Goal: Obtain resource: Download file/media

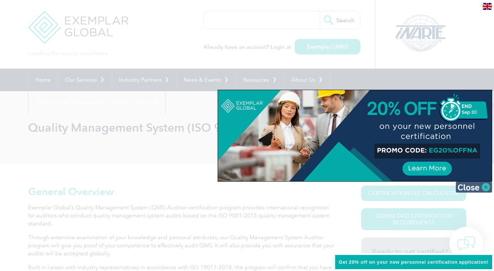
click at [477, 190] on img at bounding box center [473, 187] width 36 height 11
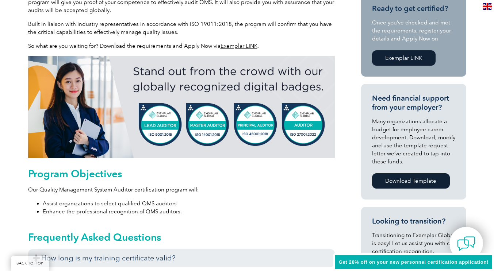
scroll to position [366, 0]
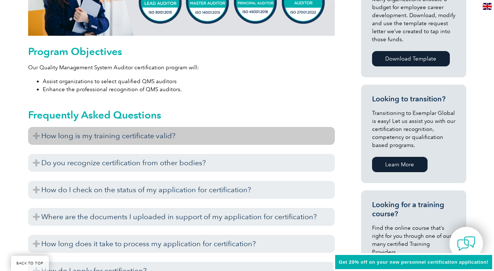
click at [164, 136] on h3 "How long is my training certificate valid?" at bounding box center [181, 136] width 306 height 18
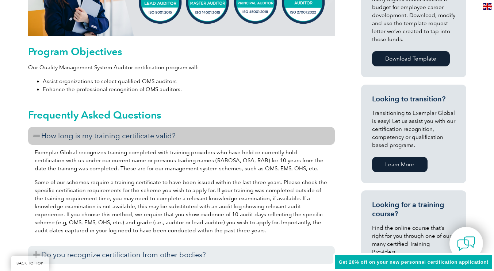
click at [164, 136] on h3 "How long is my training certificate valid?" at bounding box center [181, 136] width 306 height 18
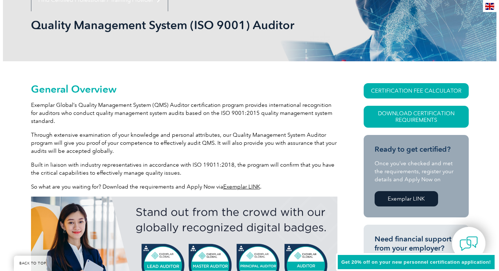
scroll to position [102, 0]
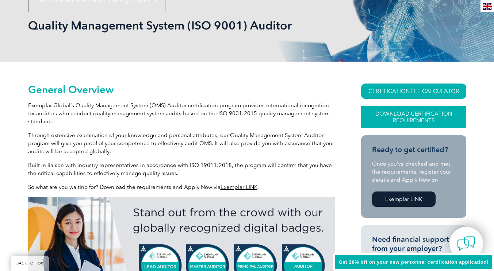
click at [394, 121] on link "Download Certification Requirements" at bounding box center [413, 117] width 105 height 22
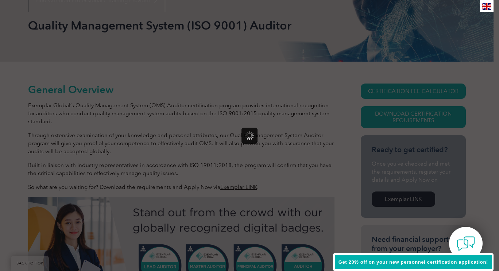
scroll to position [0, 0]
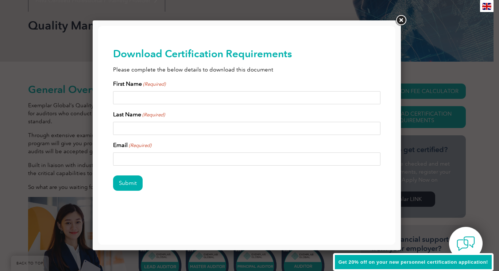
click at [185, 94] on input "First Name (Required)" at bounding box center [247, 97] width 268 height 13
type input "[PERSON_NAME]"
type input "[EMAIL_ADDRESS][DOMAIN_NAME]"
click at [134, 183] on input "Submit" at bounding box center [128, 182] width 30 height 15
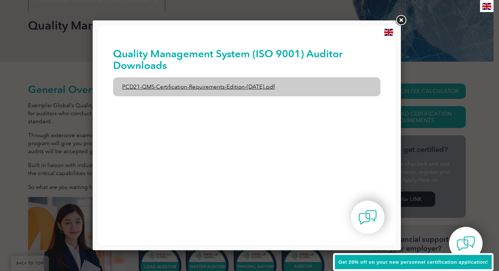
click at [212, 85] on link "PCD21-QMS-Certification-Requirements-Edition-[DATE].pdf" at bounding box center [247, 86] width 268 height 19
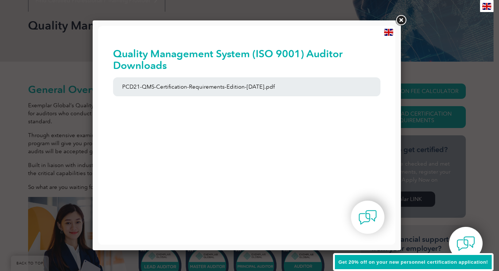
click at [400, 20] on link at bounding box center [400, 20] width 13 height 13
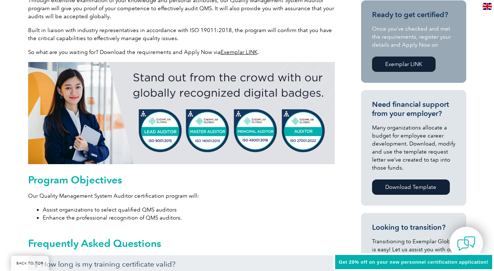
scroll to position [243, 0]
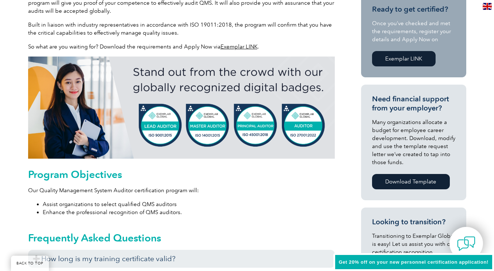
click at [402, 58] on link "Exemplar LINK" at bounding box center [403, 58] width 63 height 15
